Goal: Find specific page/section: Find specific page/section

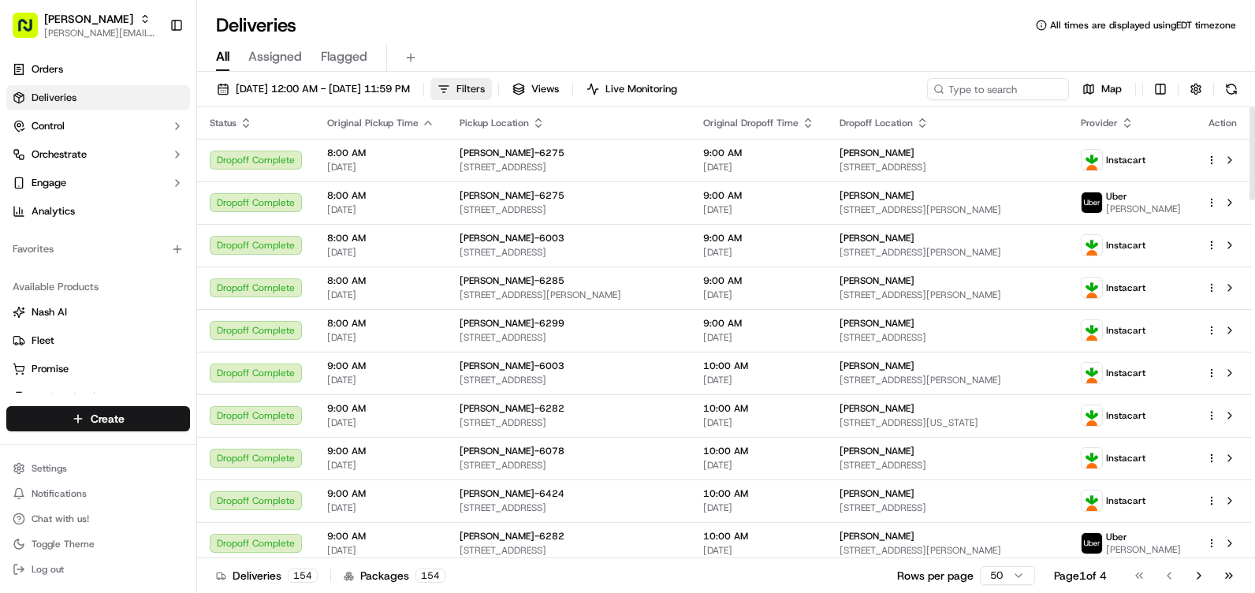
click at [485, 89] on span "Filters" at bounding box center [470, 89] width 28 height 14
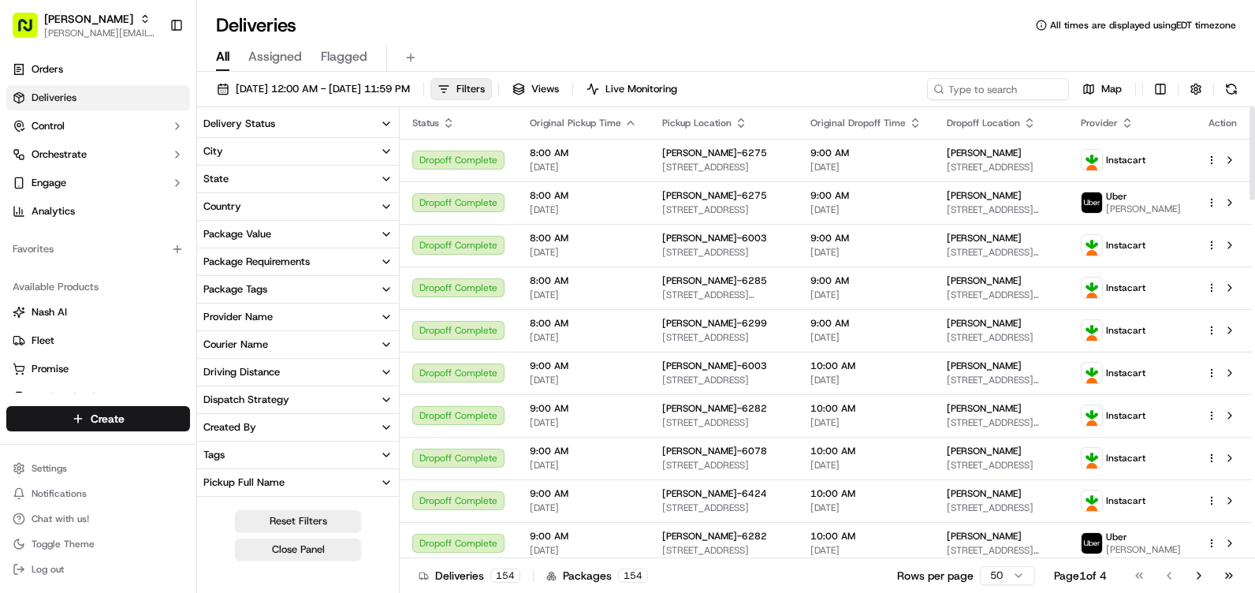
click at [292, 150] on button "City" at bounding box center [298, 151] width 202 height 27
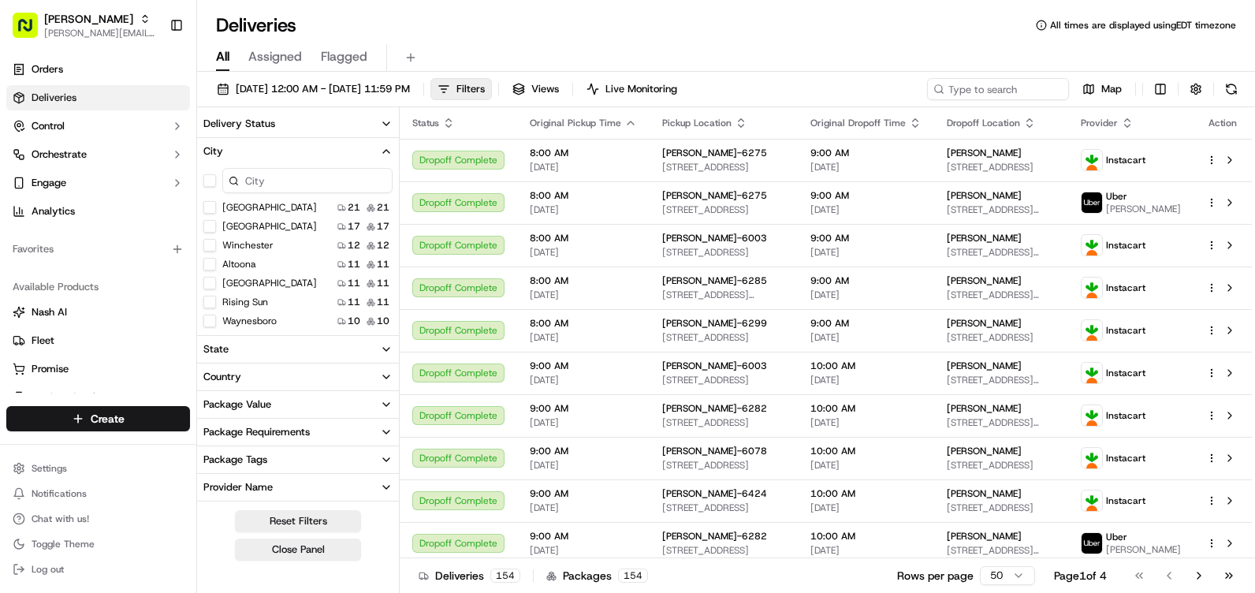
click at [292, 184] on input at bounding box center [307, 180] width 170 height 25
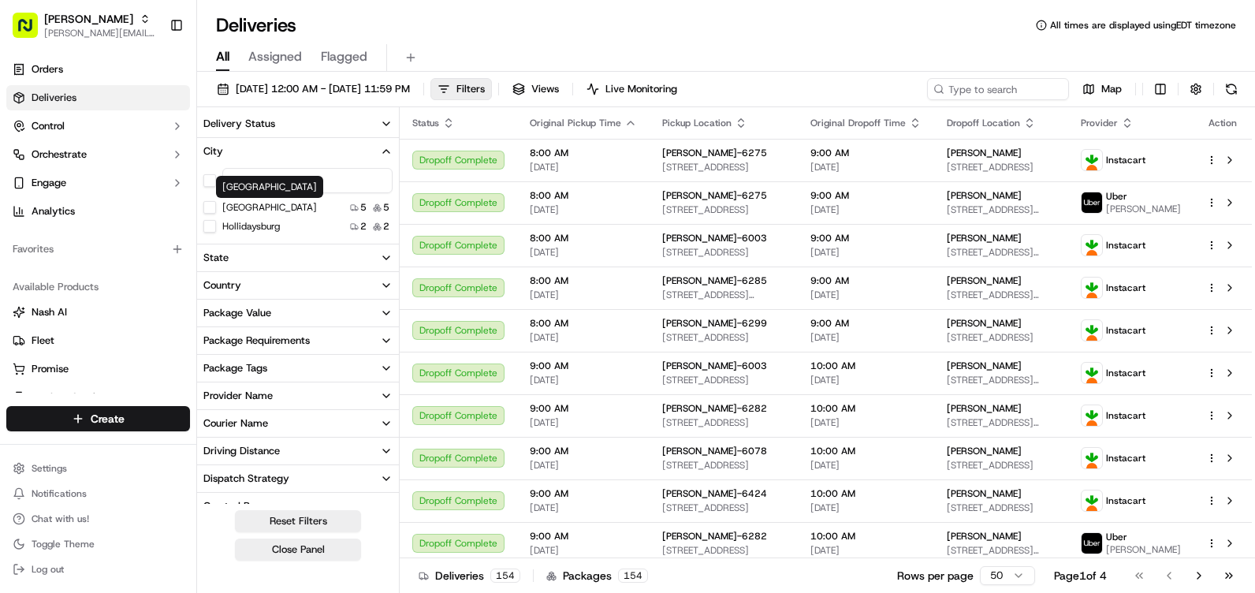
type input "dun"
click at [268, 206] on label "[GEOGRAPHIC_DATA]" at bounding box center [269, 207] width 95 height 13
click at [216, 206] on button "[GEOGRAPHIC_DATA]" at bounding box center [209, 207] width 13 height 13
